Goal: Information Seeking & Learning: Stay updated

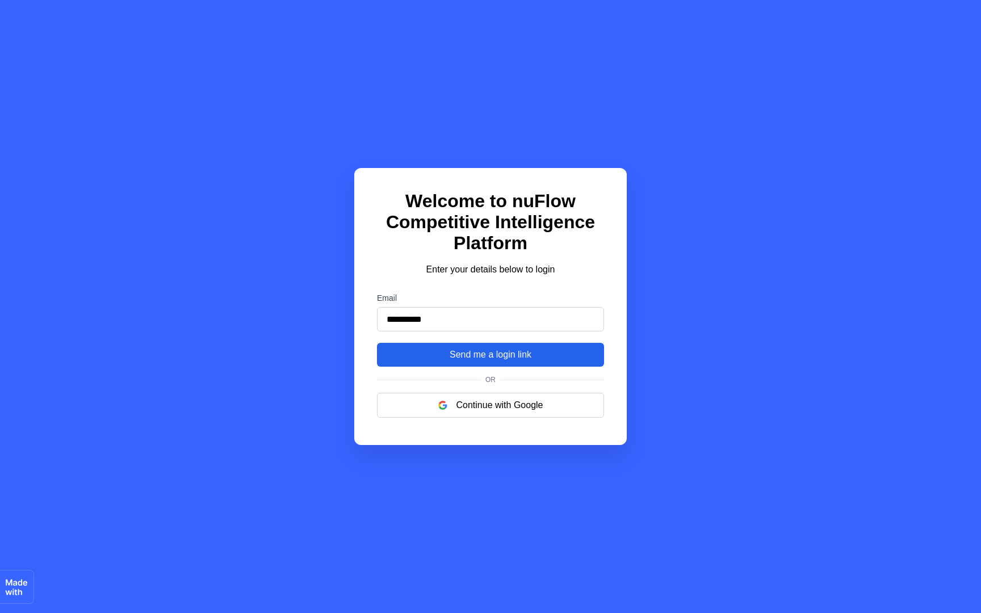
type input "**********"
click at [487, 363] on button "Send me a login link" at bounding box center [490, 355] width 227 height 24
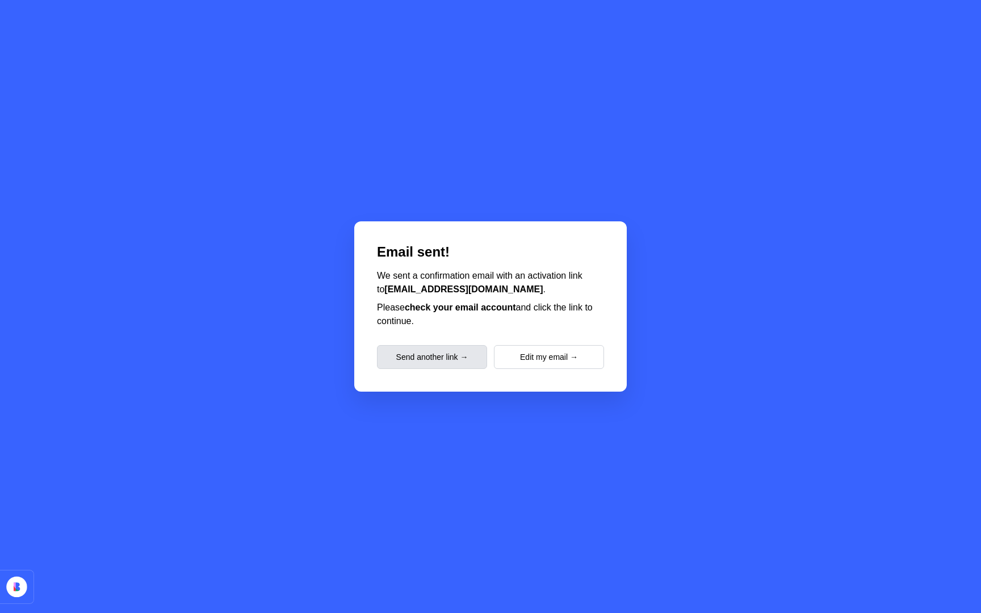
click at [472, 362] on button "Send another link →" at bounding box center [432, 357] width 110 height 24
click at [538, 363] on button "Edit my email →" at bounding box center [549, 357] width 110 height 24
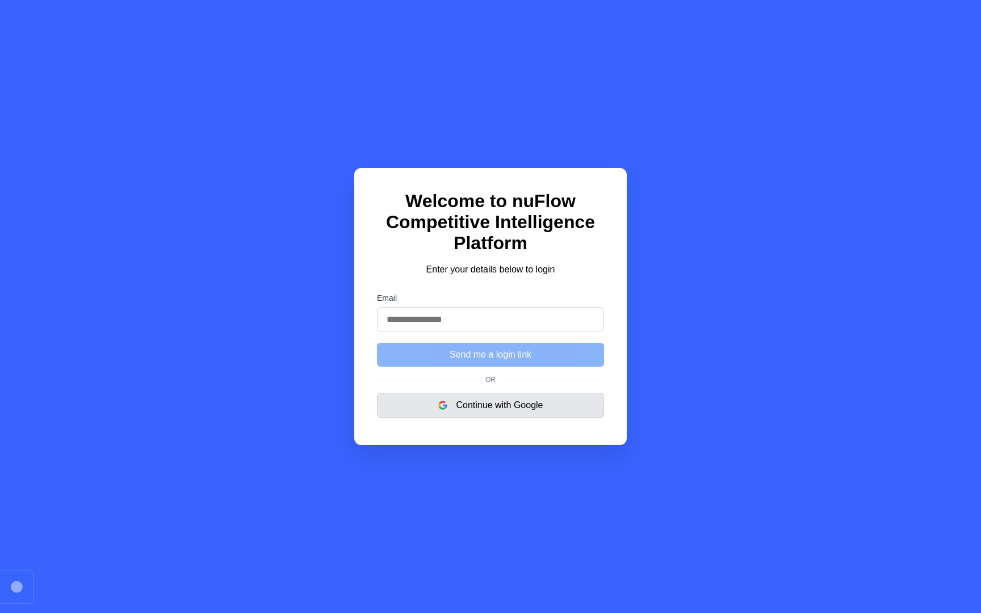
click at [520, 401] on button "Continue with Google" at bounding box center [490, 405] width 227 height 25
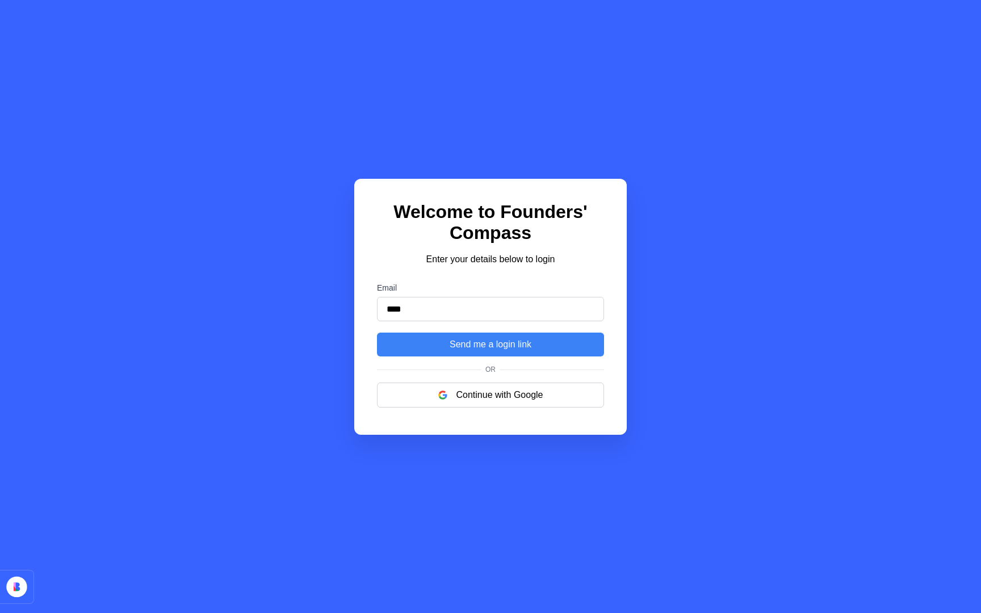
type input "**********"
click at [507, 347] on button "Send me a login link" at bounding box center [490, 345] width 227 height 24
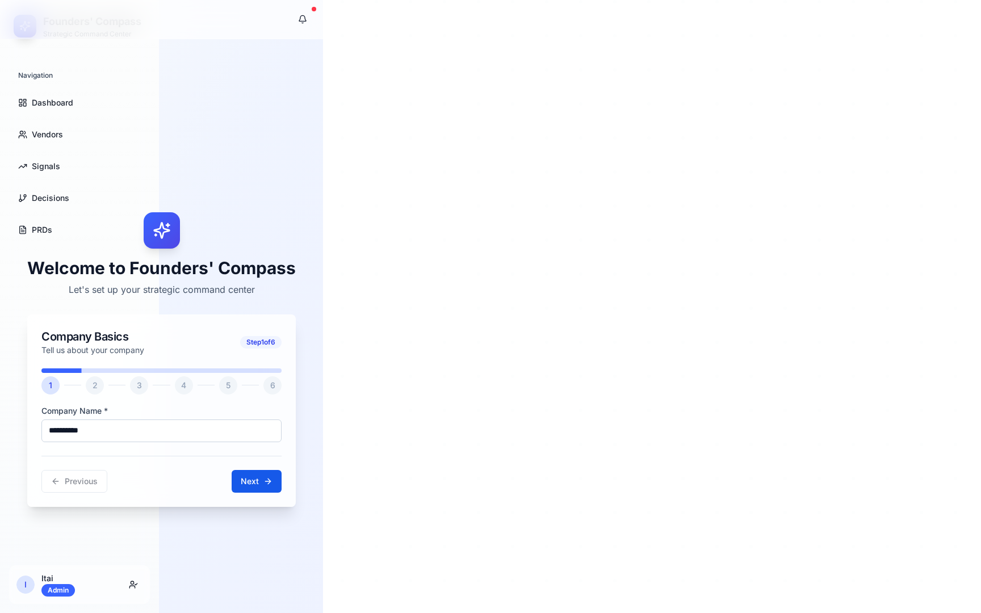
click at [43, 98] on div "**********" at bounding box center [162, 359] width 296 height 613
click at [271, 482] on button "Next" at bounding box center [257, 481] width 50 height 23
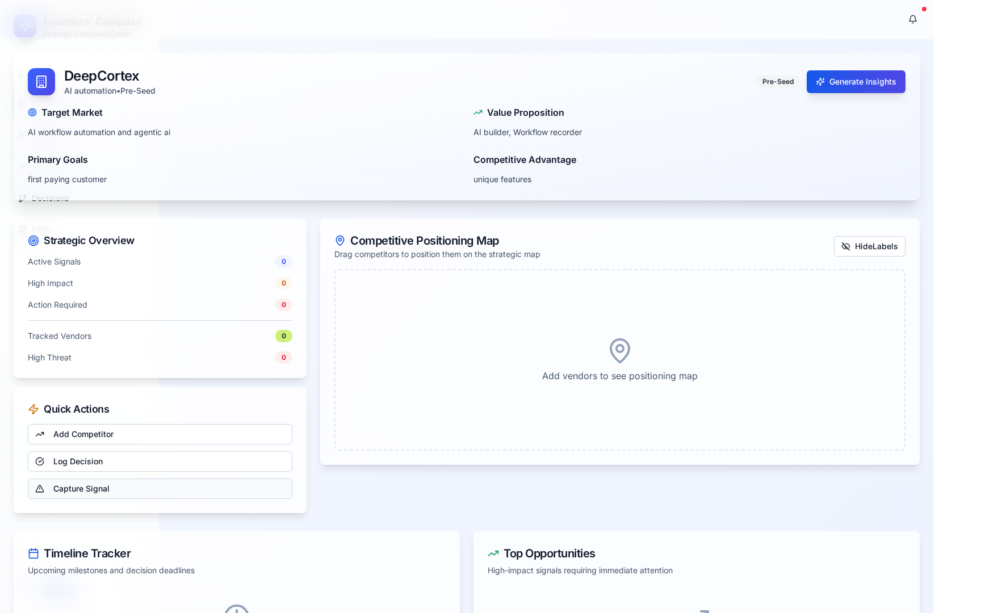
click at [266, 483] on link "Capture Signal" at bounding box center [160, 488] width 265 height 20
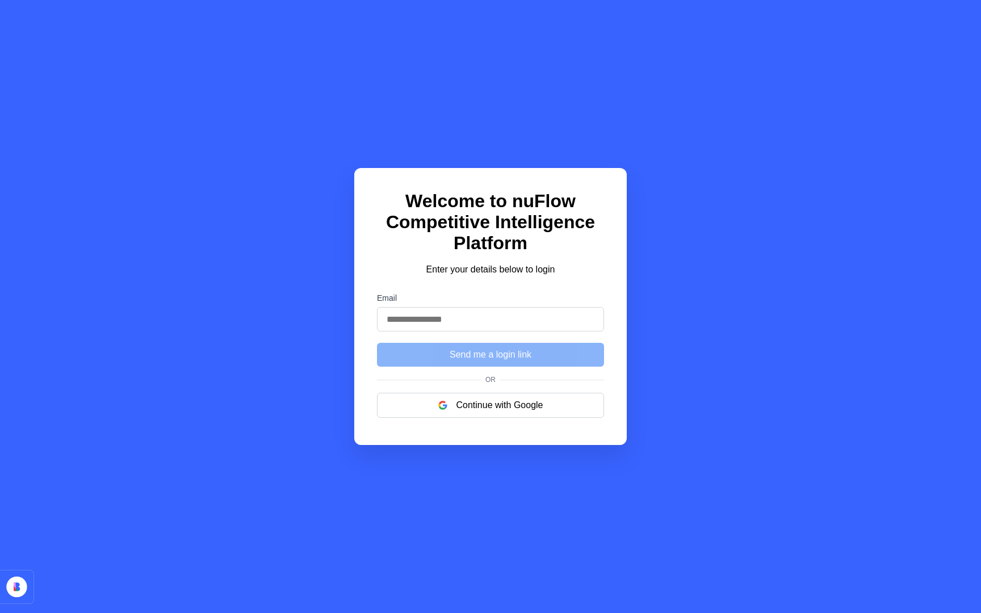
click at [463, 330] on input "Email" at bounding box center [490, 319] width 227 height 24
type input "**********"
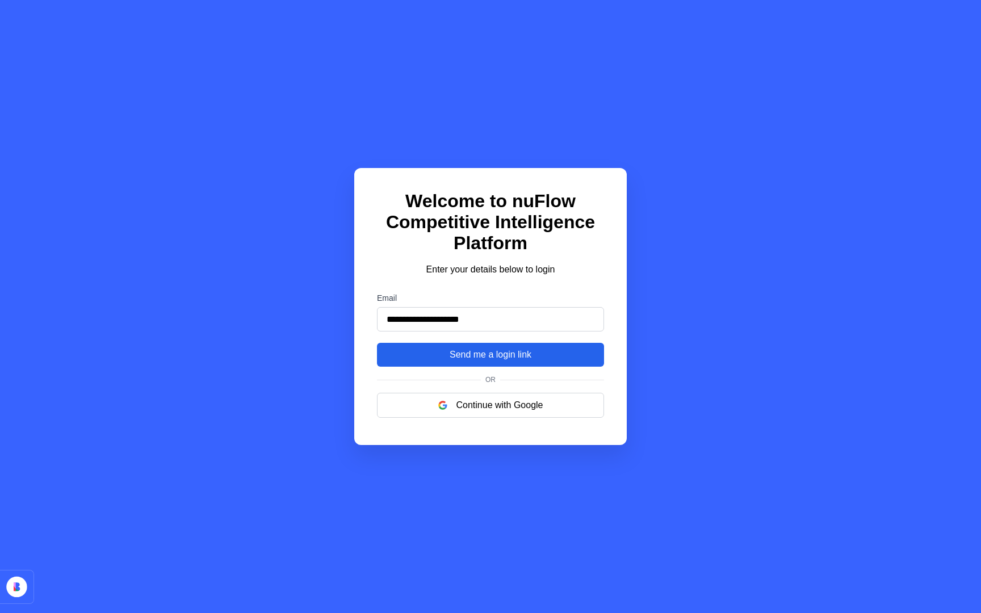
click at [478, 355] on button "Send me a login link" at bounding box center [490, 355] width 227 height 24
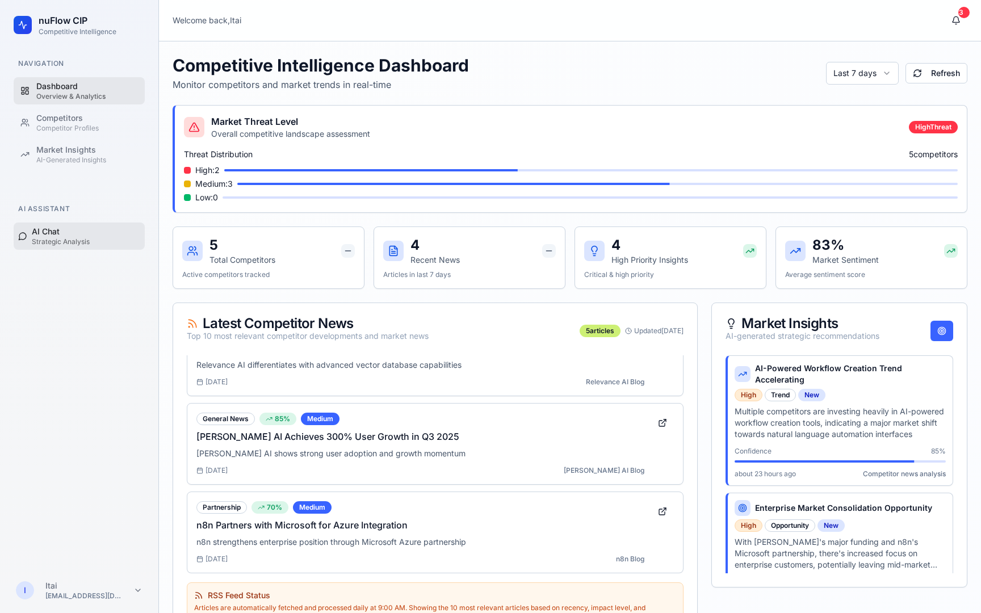
click at [81, 236] on div "AI Chat" at bounding box center [86, 231] width 108 height 11
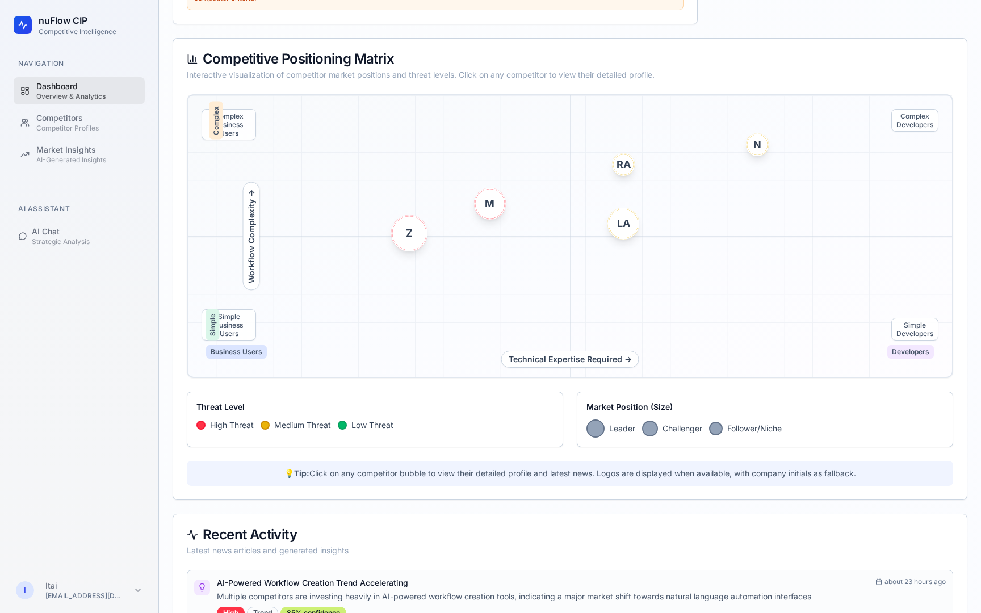
scroll to position [821, 0]
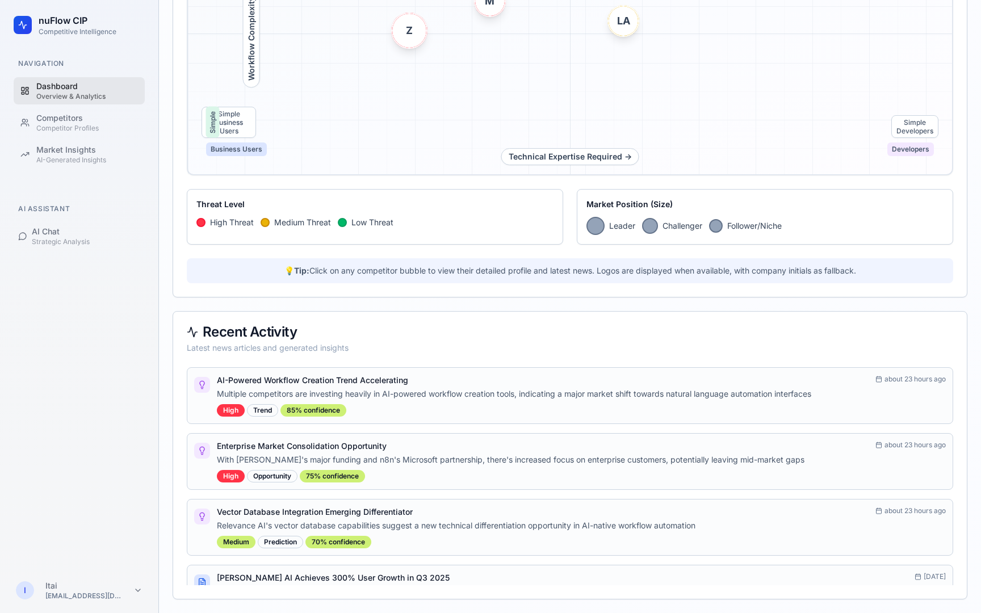
click at [325, 377] on h4 "AI-Powered Workflow Creation Trend Accelerating" at bounding box center [312, 380] width 191 height 11
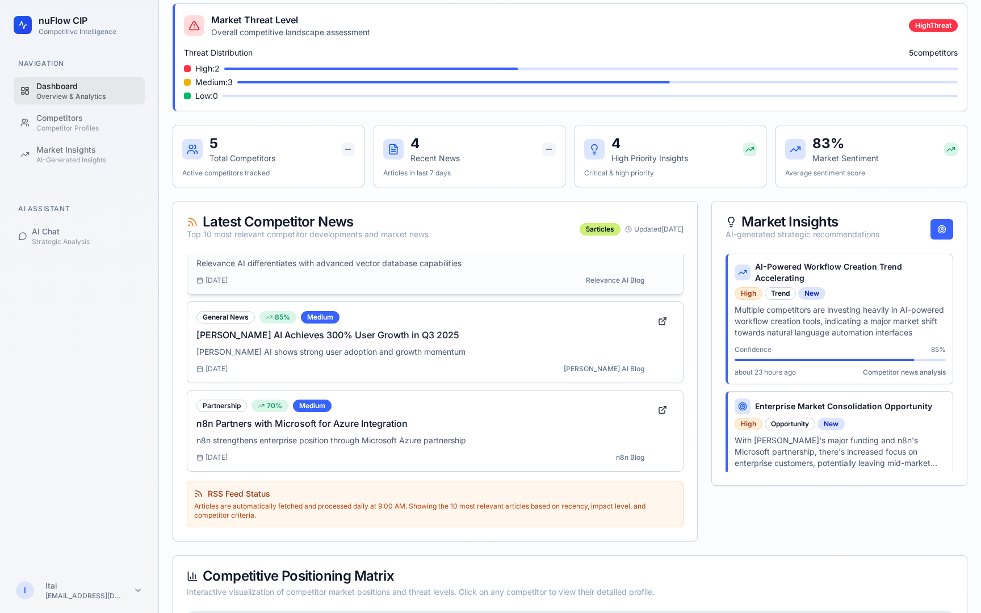
scroll to position [104, 0]
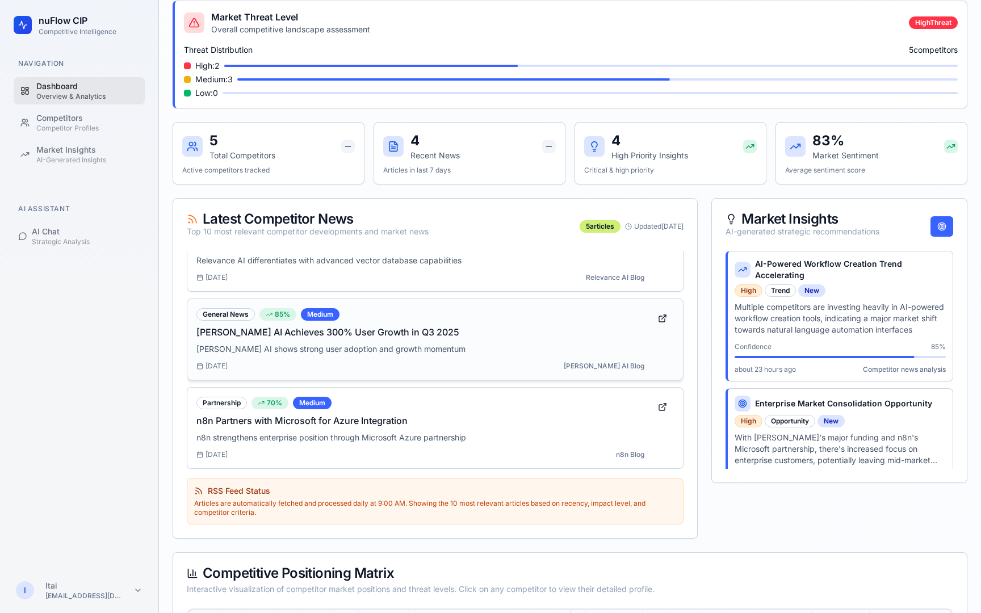
click at [238, 315] on div "General News" at bounding box center [225, 314] width 58 height 12
click at [784, 332] on p "Multiple competitors are investing heavily in AI-powered workflow creation tool…" at bounding box center [839, 318] width 211 height 34
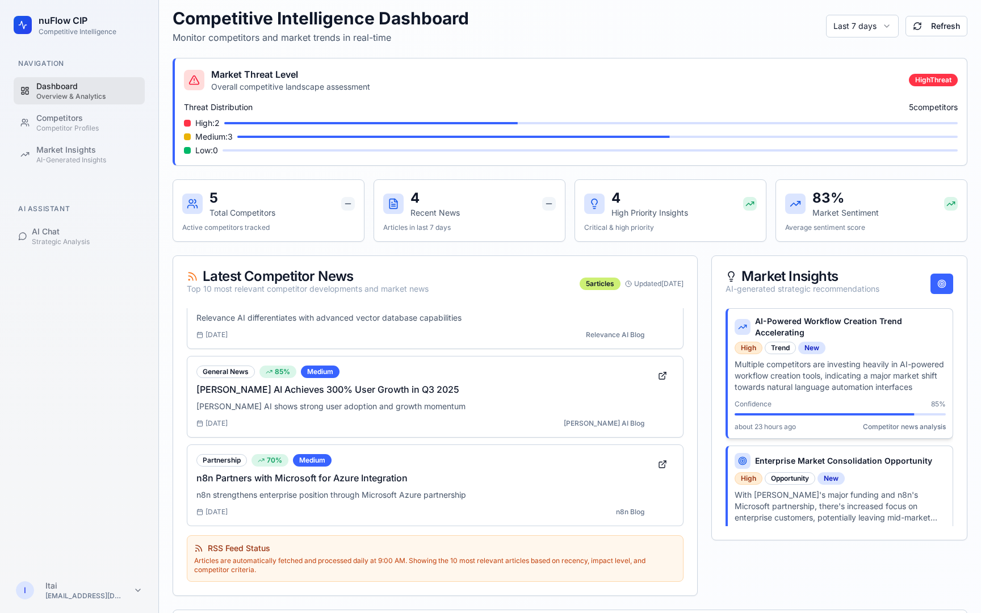
scroll to position [0, 0]
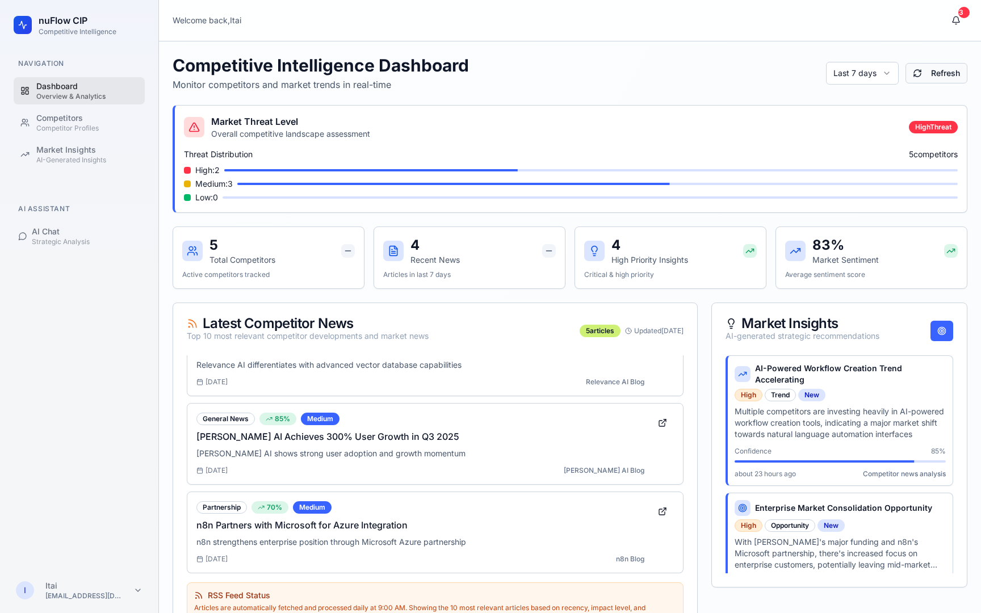
click at [942, 72] on button "Refresh" at bounding box center [936, 73] width 62 height 20
